Goal: Task Accomplishment & Management: Use online tool/utility

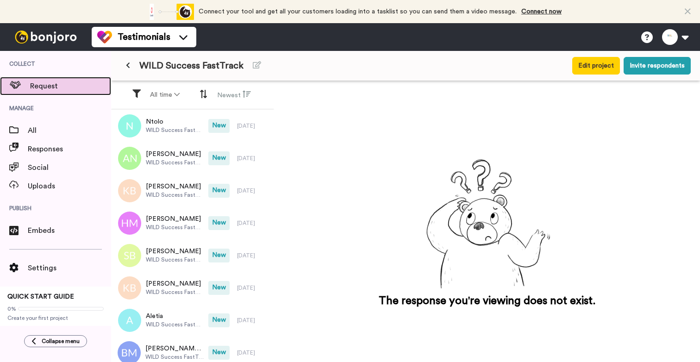
click at [56, 87] on span "Request" at bounding box center [70, 86] width 81 height 11
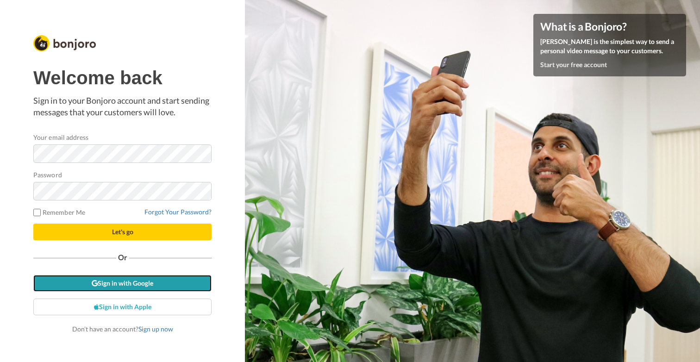
click at [140, 285] on link "Sign in with Google" at bounding box center [122, 283] width 178 height 17
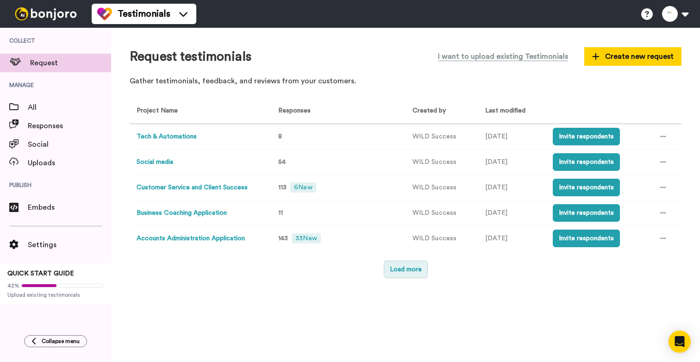
click at [397, 263] on button "Load more" at bounding box center [406, 270] width 44 height 18
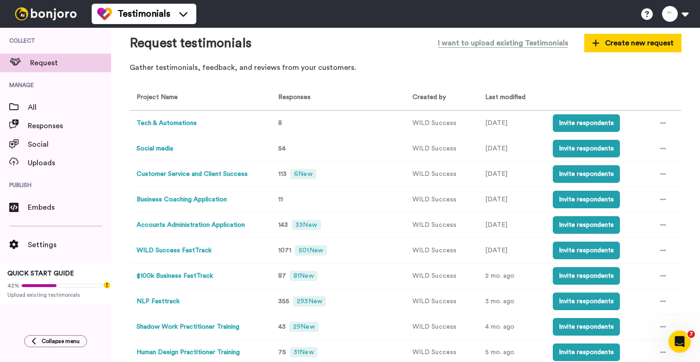
scroll to position [44, 0]
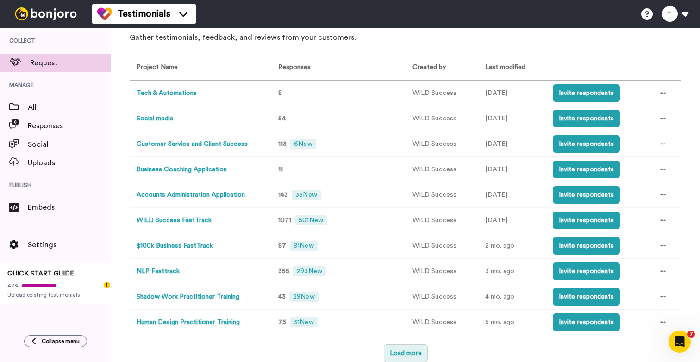
click at [407, 349] on button "Load more" at bounding box center [406, 353] width 44 height 18
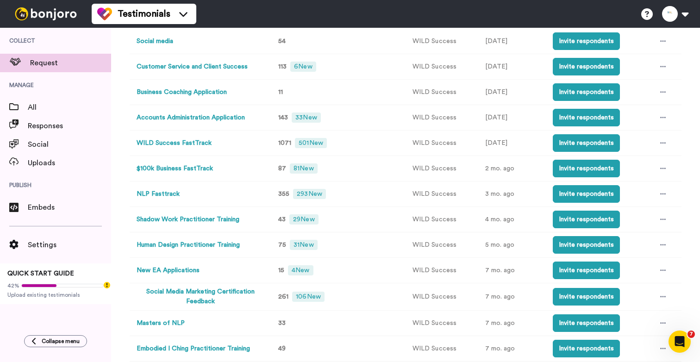
scroll to position [173, 0]
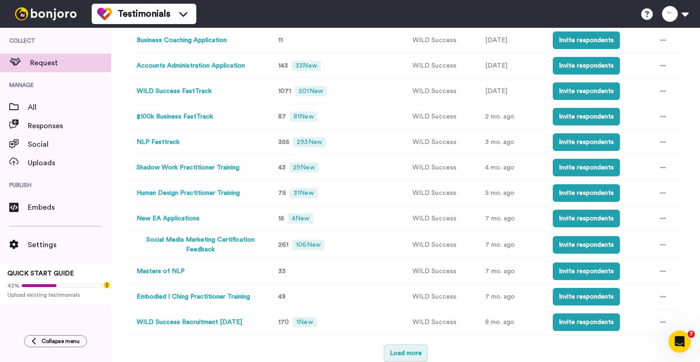
click at [404, 348] on button "Load more" at bounding box center [406, 353] width 44 height 18
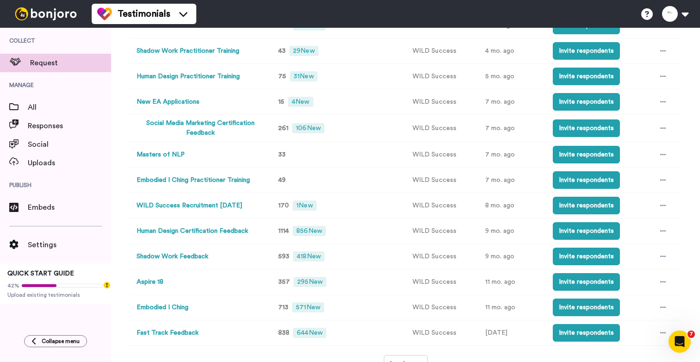
scroll to position [290, 0]
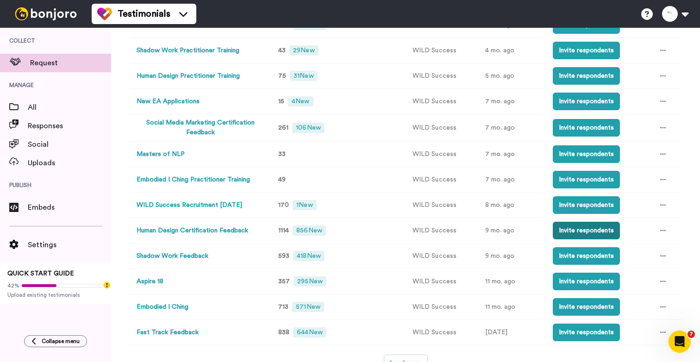
click at [580, 231] on button "Invite respondents" at bounding box center [586, 231] width 67 height 18
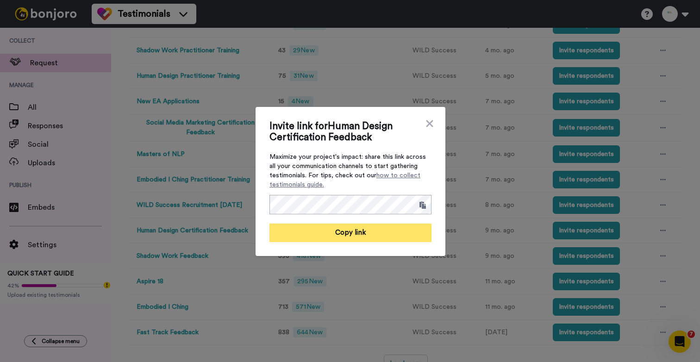
click at [342, 230] on button "Copy link" at bounding box center [350, 233] width 162 height 19
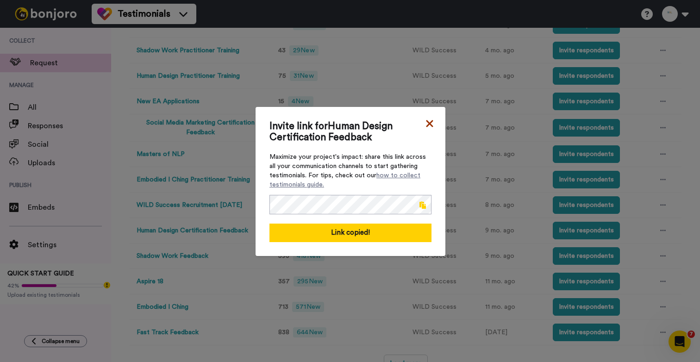
click at [433, 124] on icon at bounding box center [429, 123] width 9 height 11
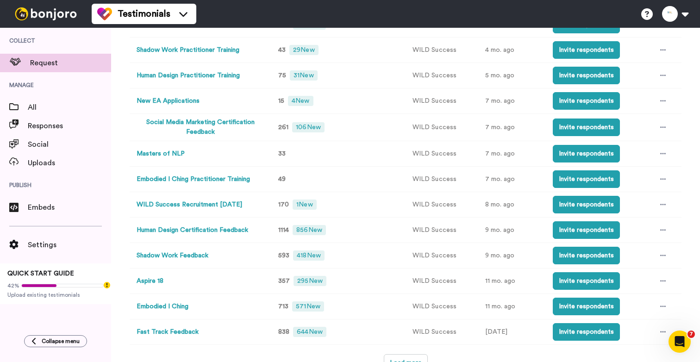
scroll to position [300, 0]
